Goal: Navigation & Orientation: Find specific page/section

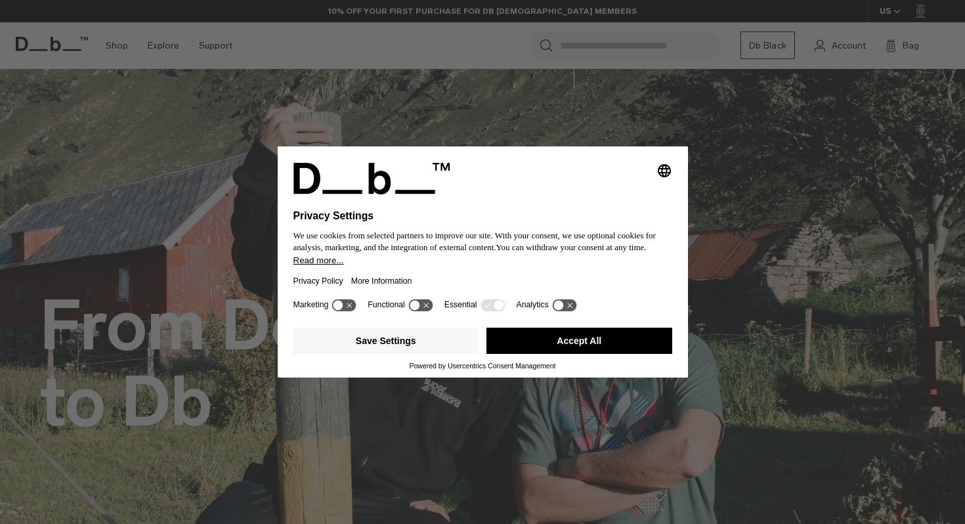
click at [566, 352] on button "Accept All" at bounding box center [579, 341] width 186 height 26
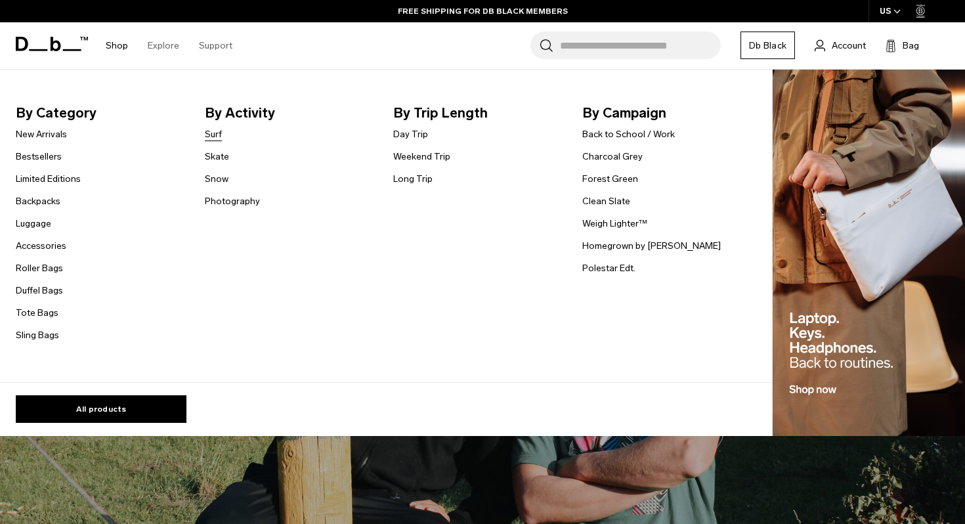
click at [217, 135] on link "Surf" at bounding box center [213, 134] width 17 height 14
